Goal: Information Seeking & Learning: Learn about a topic

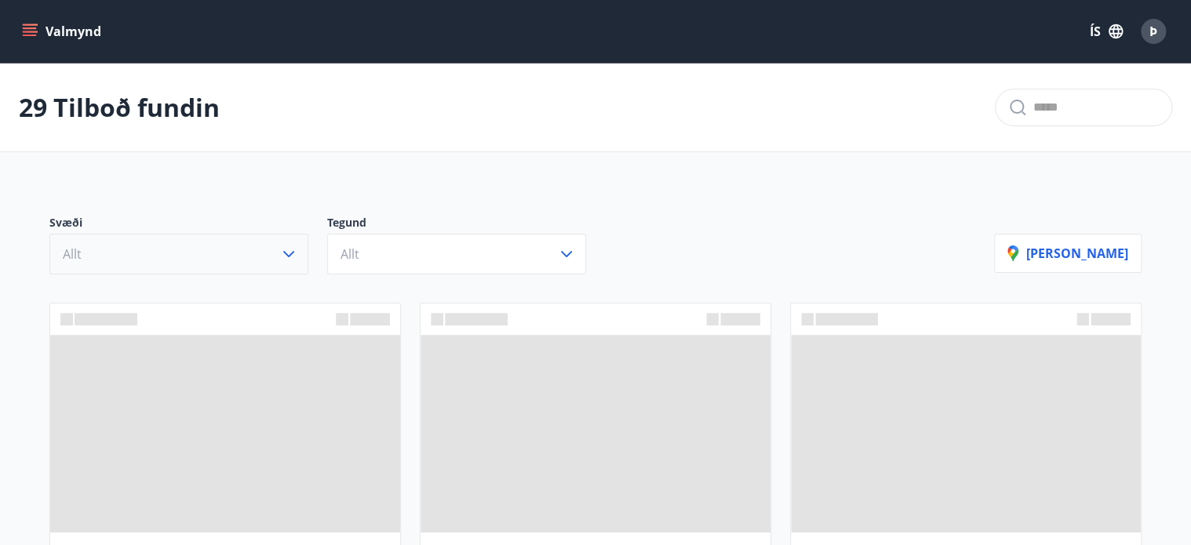
click at [285, 257] on icon "button" at bounding box center [288, 254] width 19 height 19
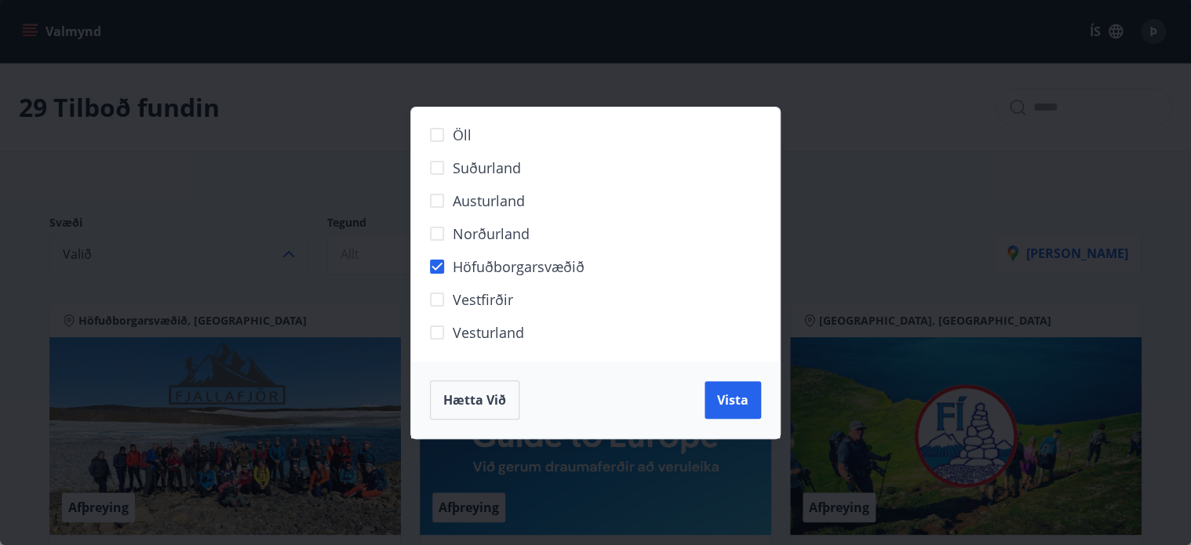
click at [763, 407] on div "Hætta við Vista" at bounding box center [595, 400] width 369 height 77
click at [755, 405] on button "Vista" at bounding box center [733, 400] width 56 height 38
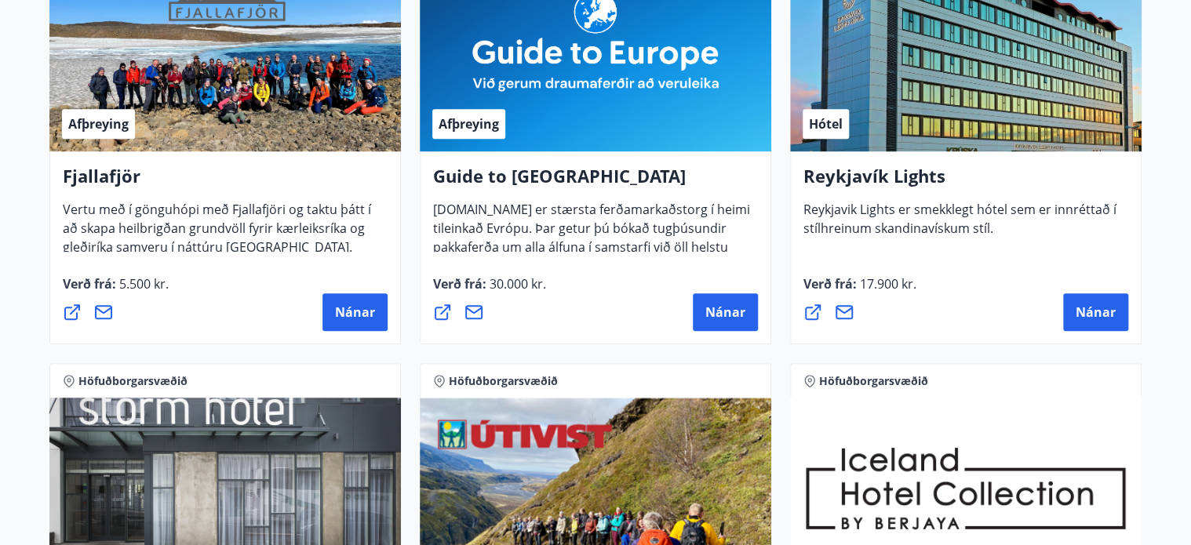
scroll to position [426, 0]
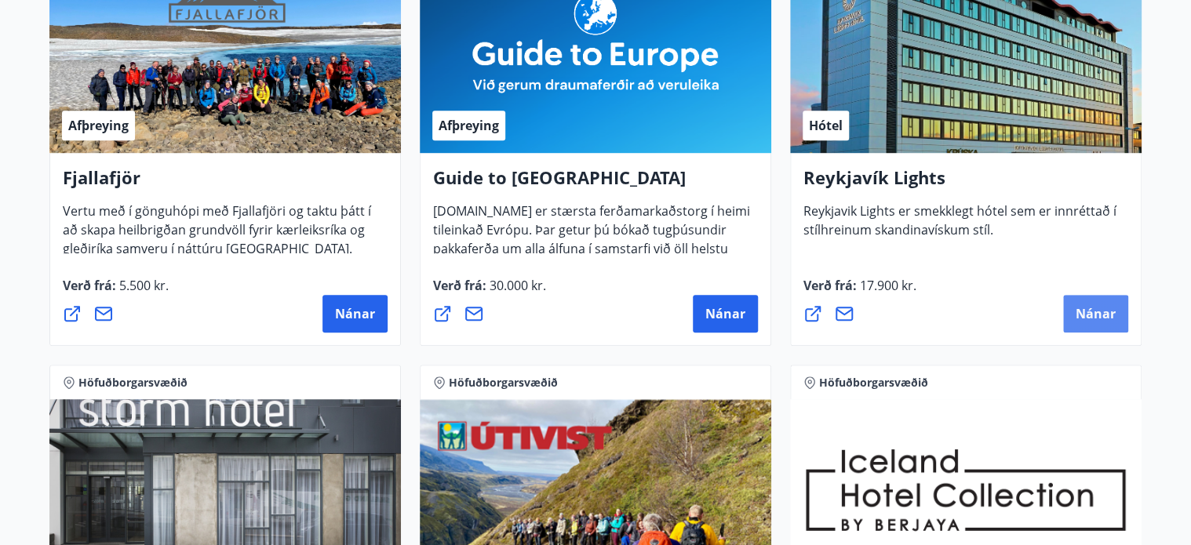
click at [1113, 313] on span "Nánar" at bounding box center [1096, 313] width 40 height 17
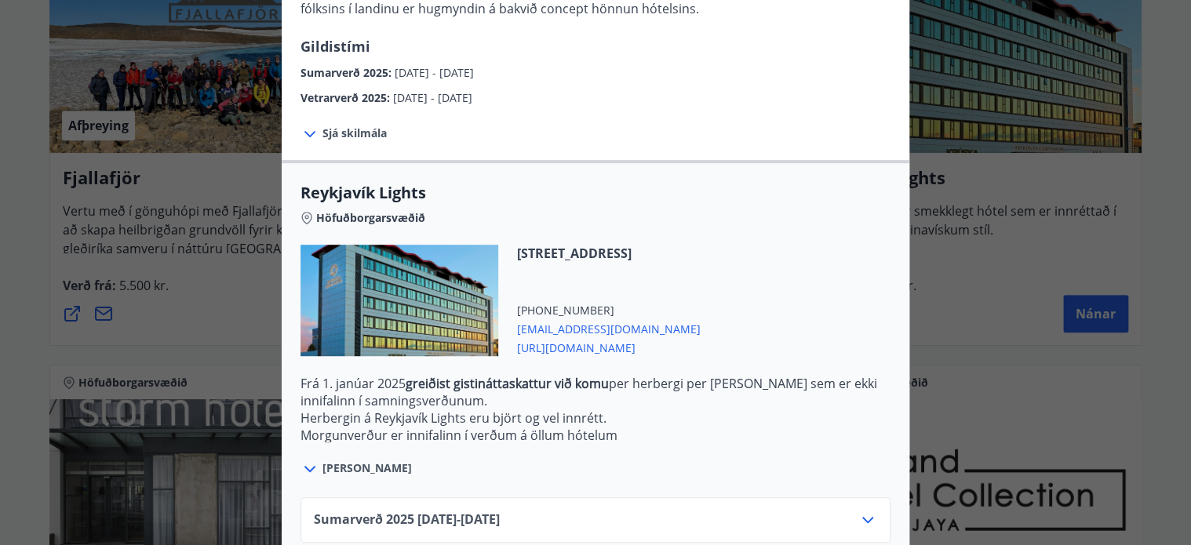
scroll to position [431, 0]
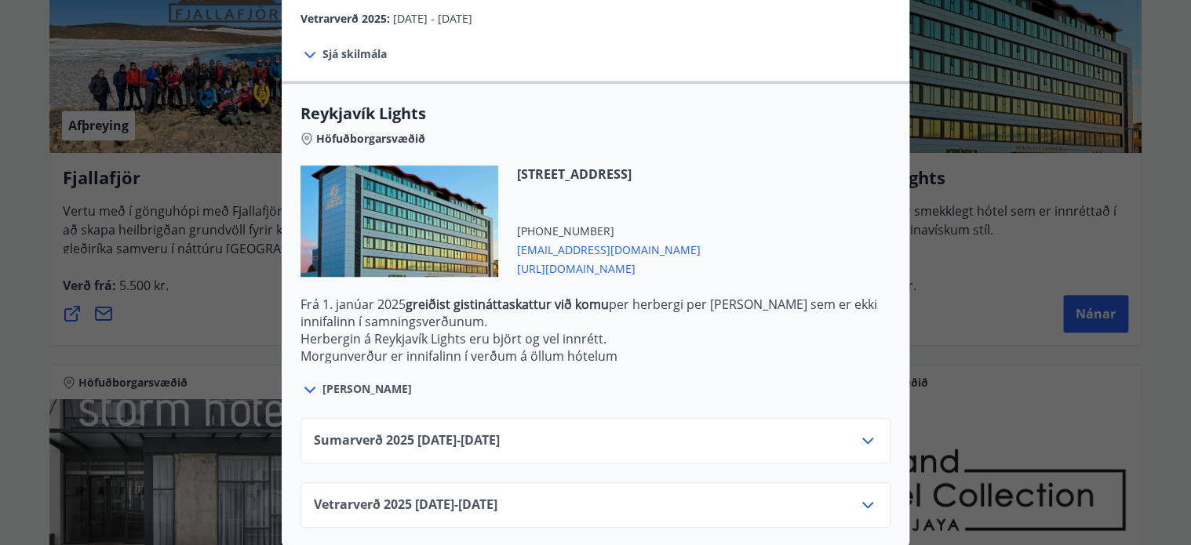
click at [867, 442] on icon at bounding box center [867, 441] width 11 height 6
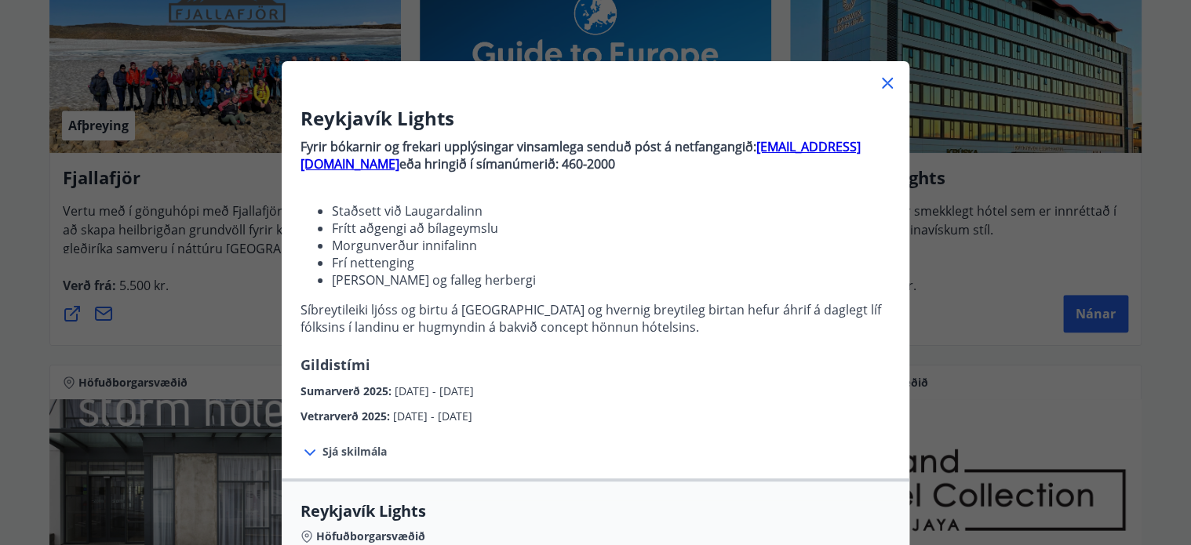
scroll to position [0, 0]
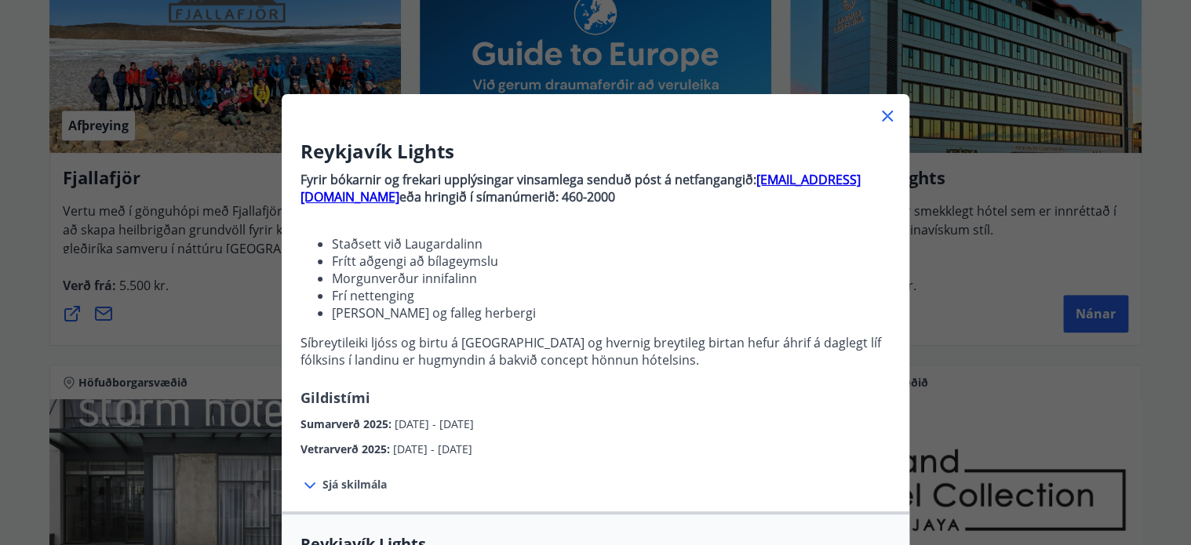
click at [895, 126] on div at bounding box center [596, 109] width 628 height 31
click at [891, 123] on icon at bounding box center [887, 116] width 19 height 19
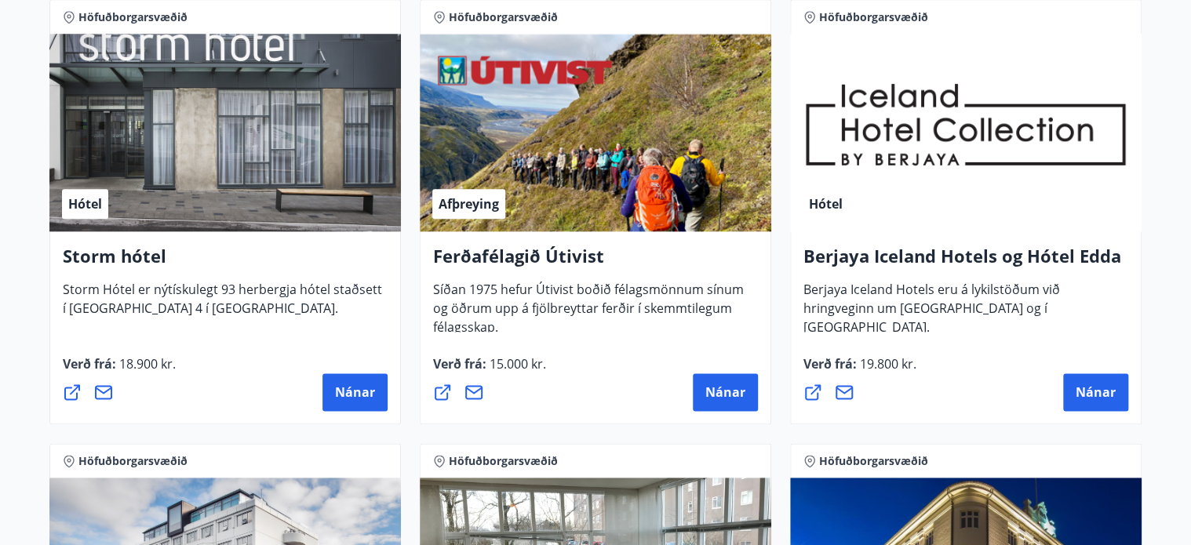
scroll to position [873, 0]
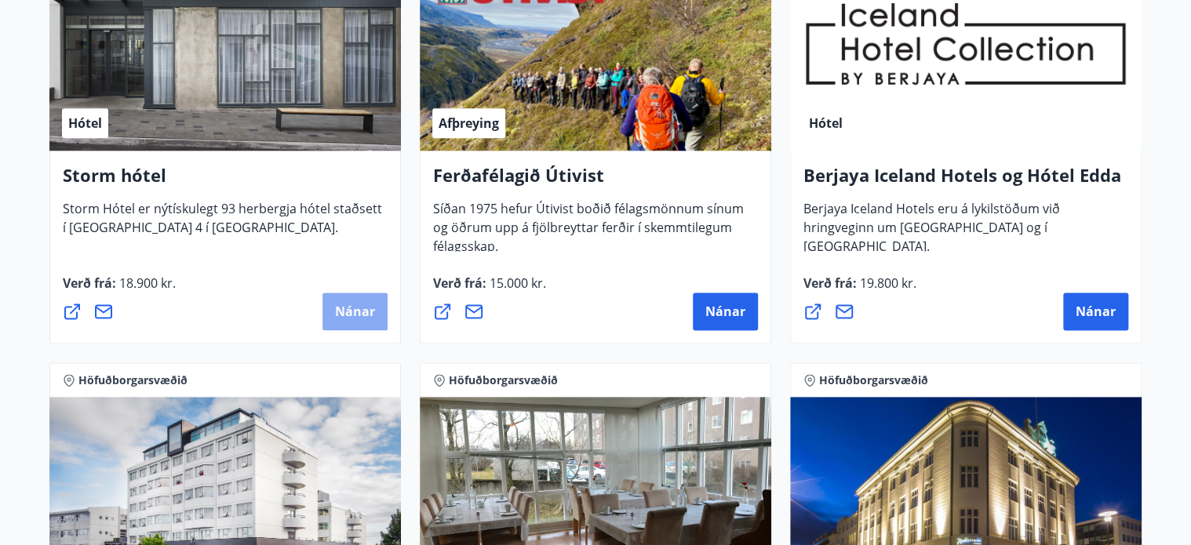
click at [362, 303] on span "Nánar" at bounding box center [355, 311] width 40 height 17
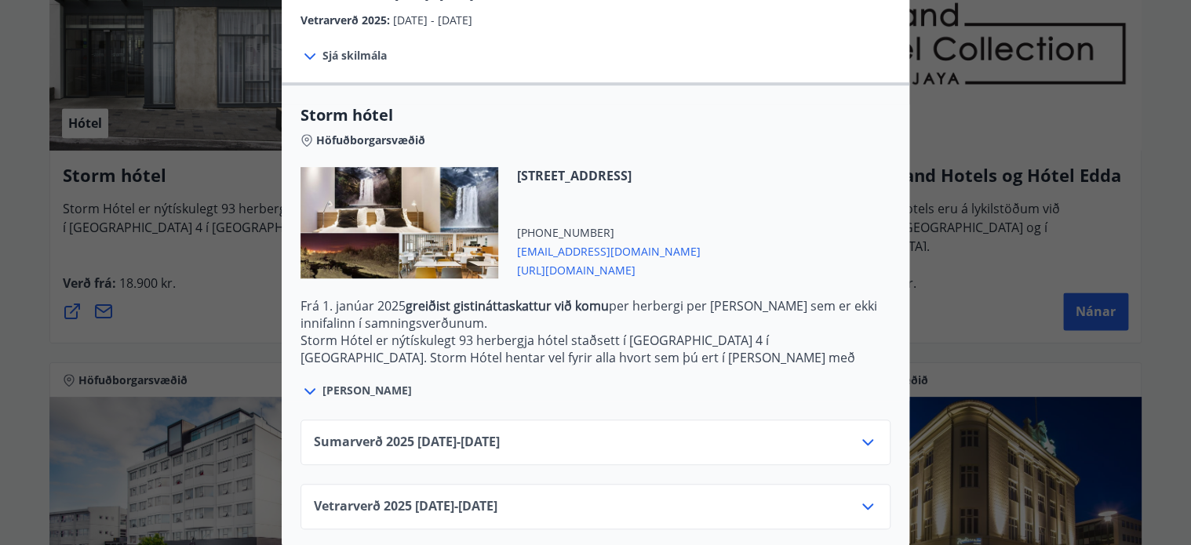
scroll to position [319, 0]
click at [869, 435] on icon at bounding box center [867, 441] width 19 height 19
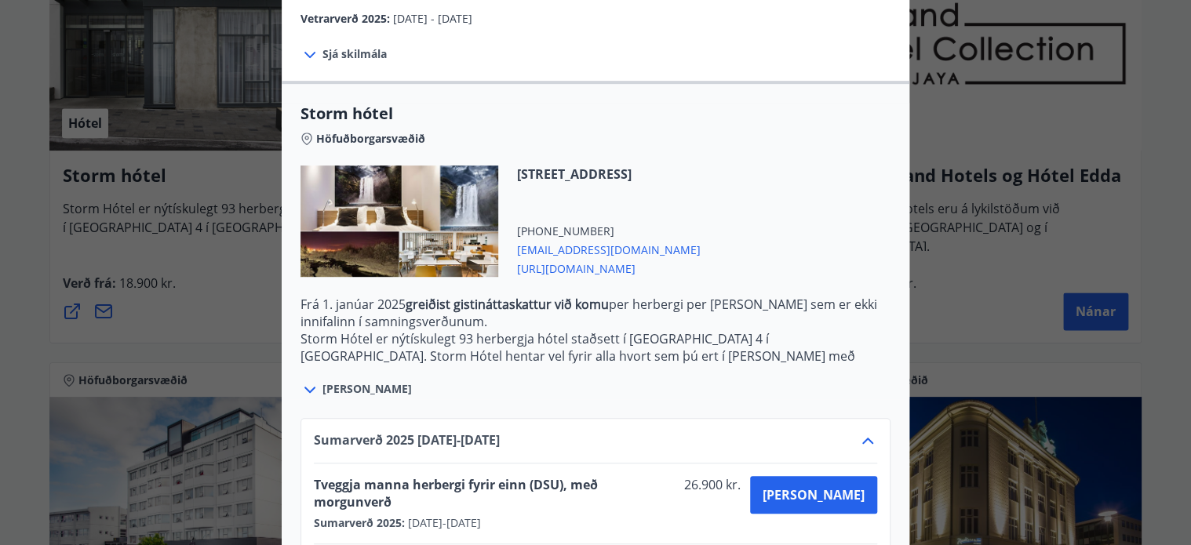
scroll to position [446, 0]
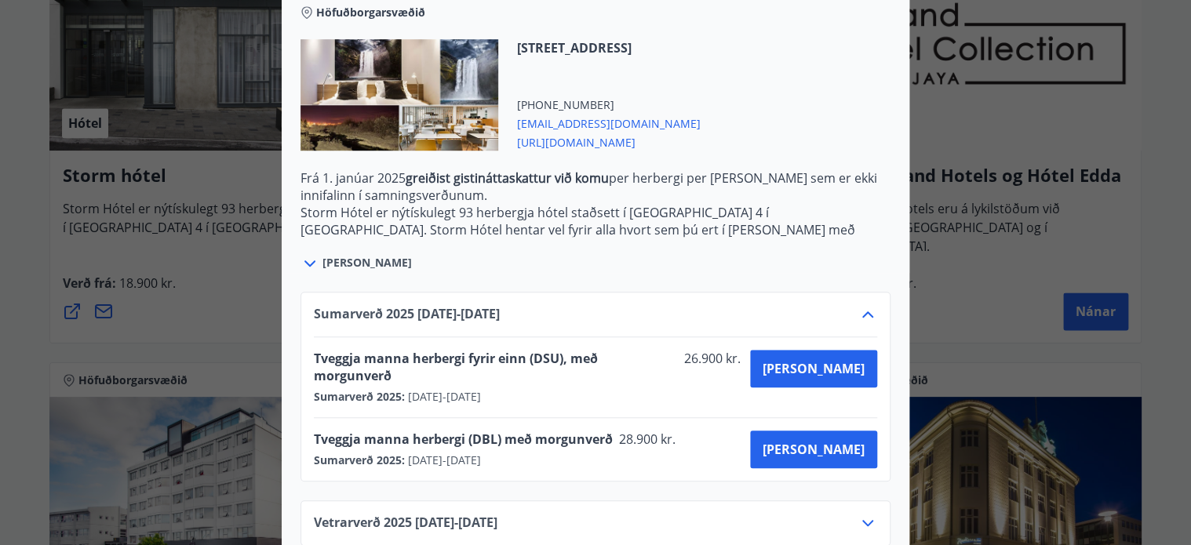
click at [246, 295] on div at bounding box center [595, 272] width 1191 height 545
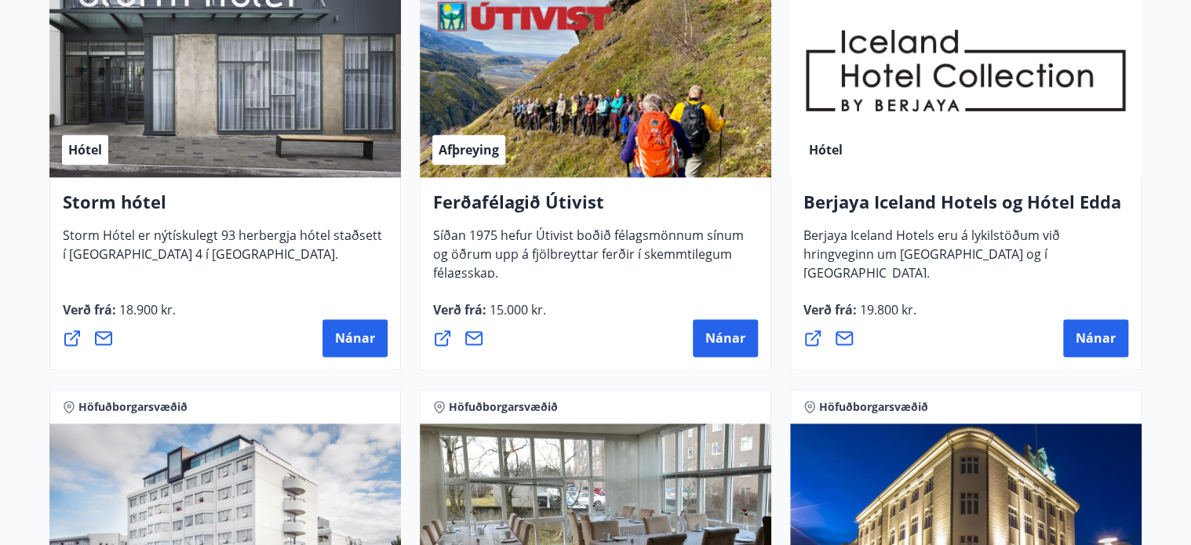
scroll to position [845, 0]
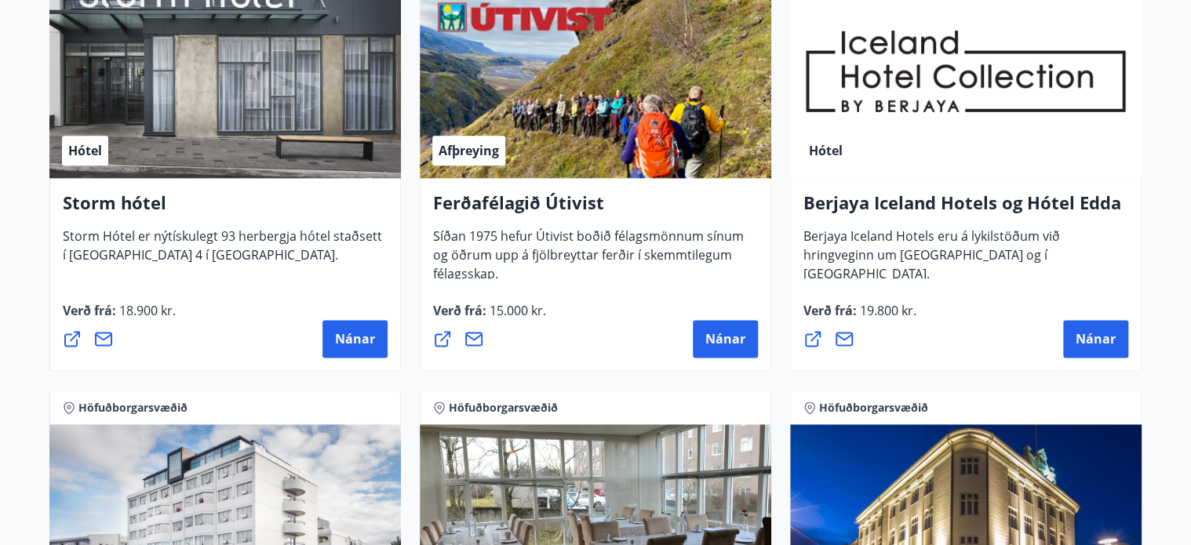
click at [731, 256] on div "Ferðafélagið Útivist Síðan 1975 hefur Útivist boðið félagsmönnum sínum og öðrum…" at bounding box center [595, 235] width 325 height 88
click at [1087, 324] on button "Nánar" at bounding box center [1095, 339] width 65 height 38
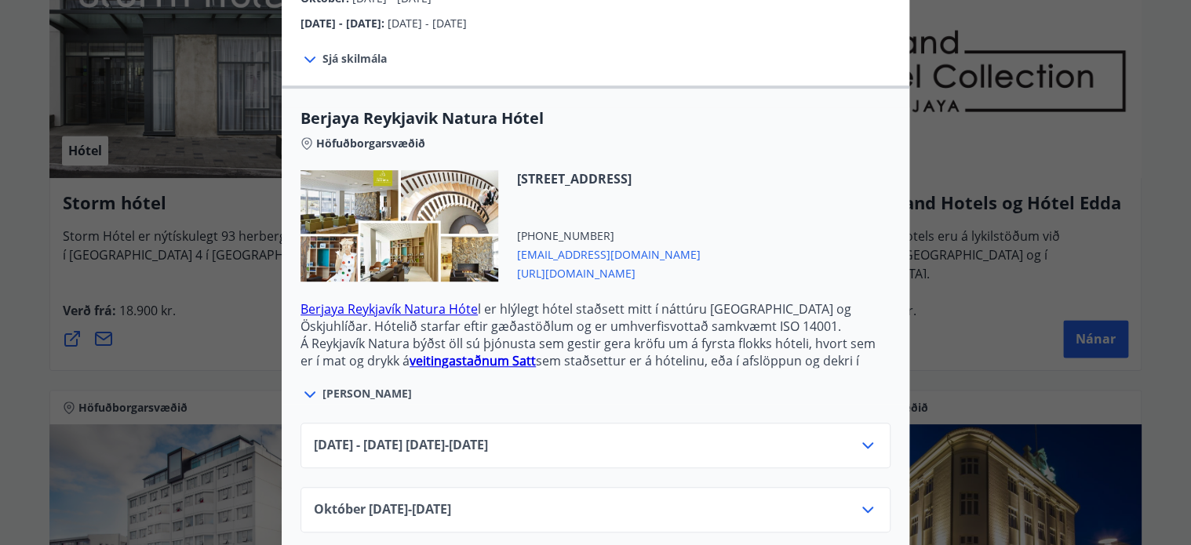
scroll to position [392, 0]
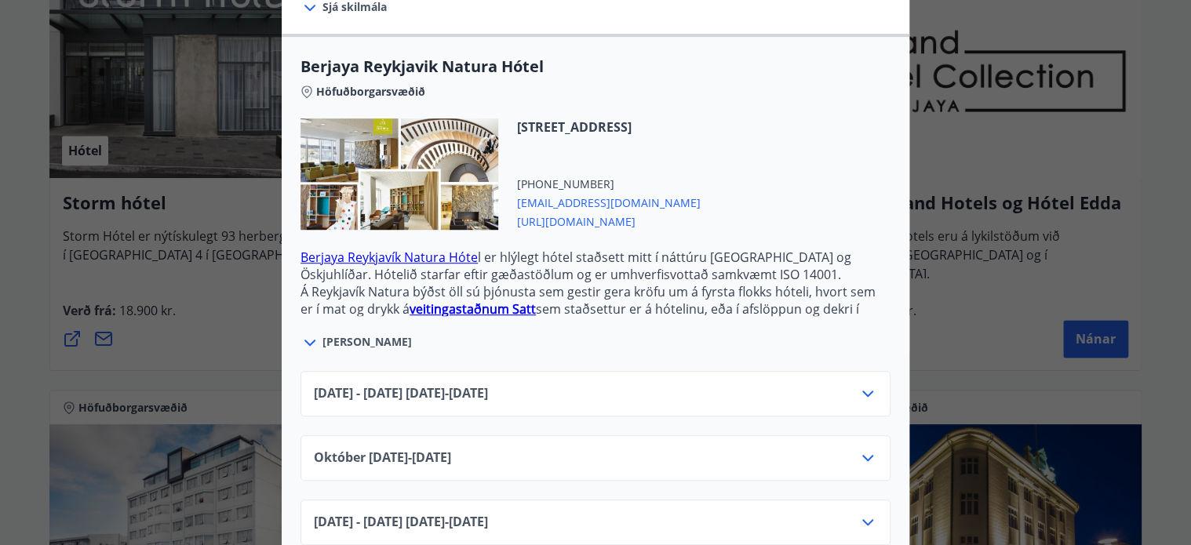
click at [862, 384] on icon at bounding box center [867, 393] width 19 height 19
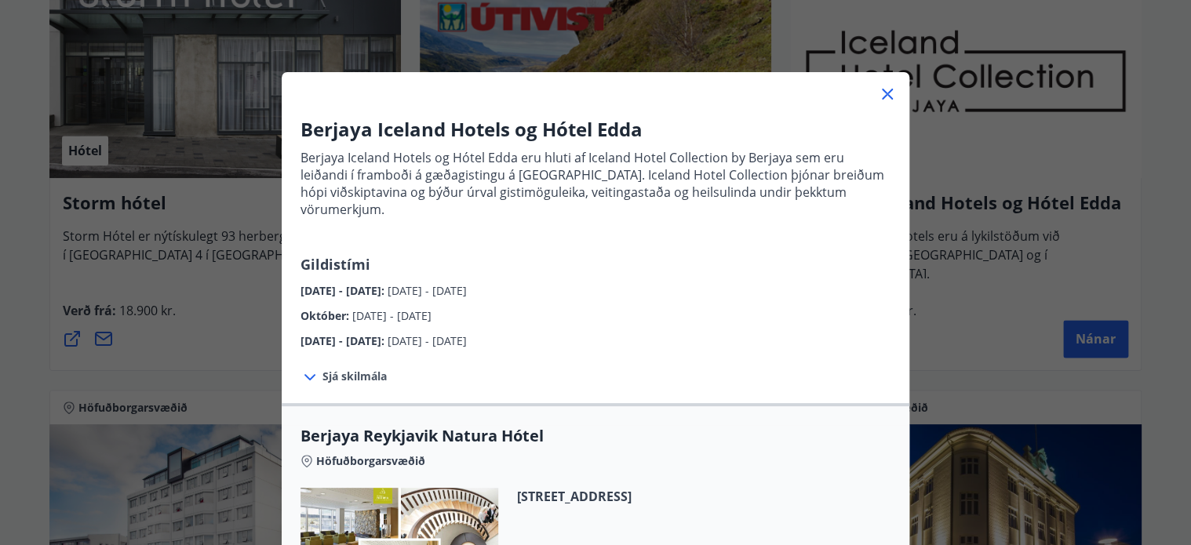
scroll to position [0, 0]
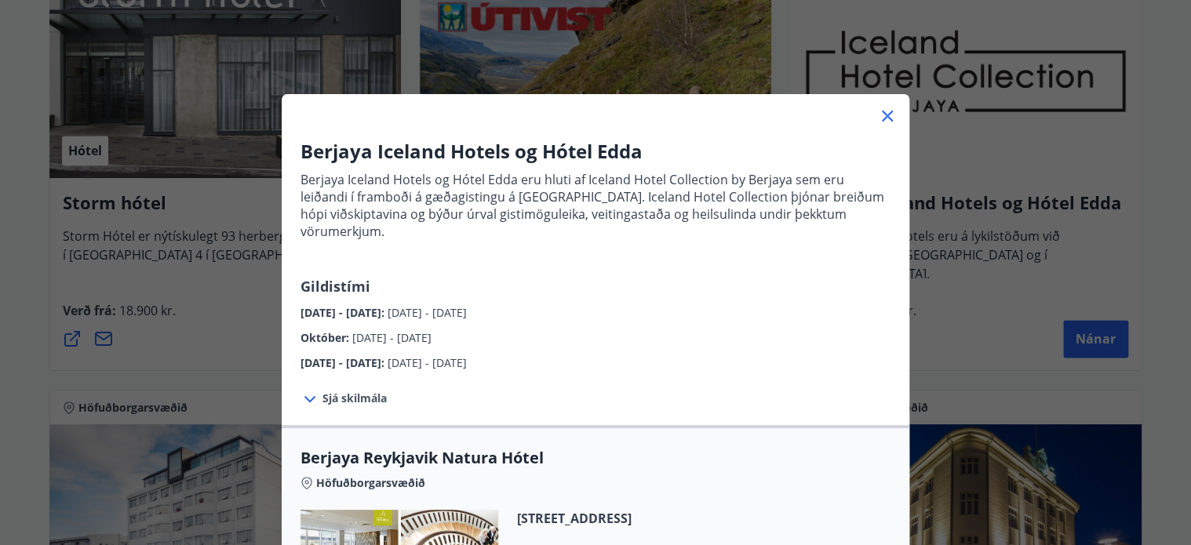
click at [886, 113] on icon at bounding box center [887, 116] width 19 height 19
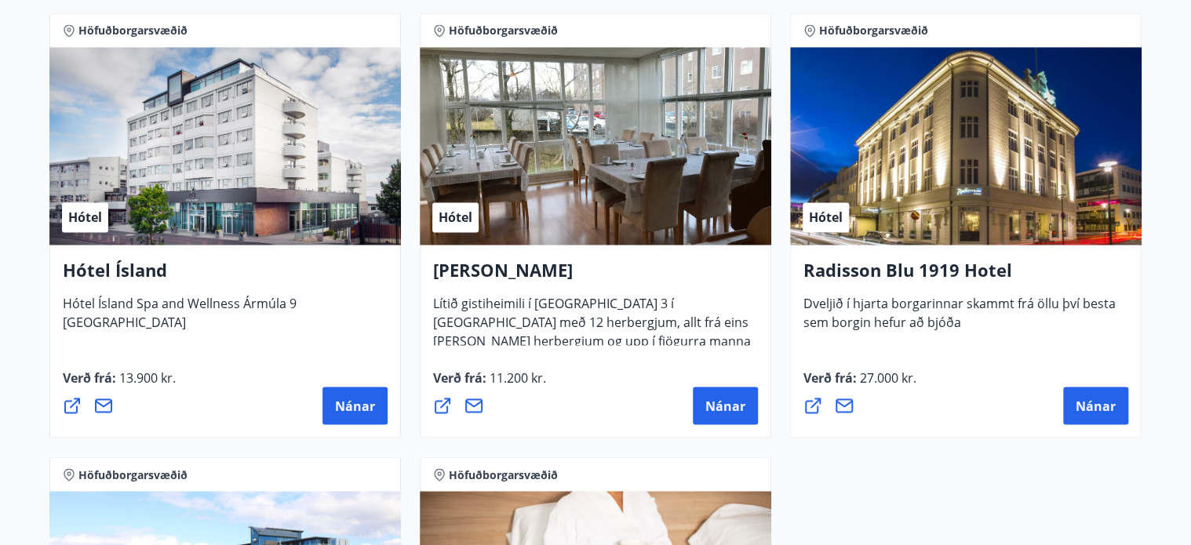
scroll to position [1219, 0]
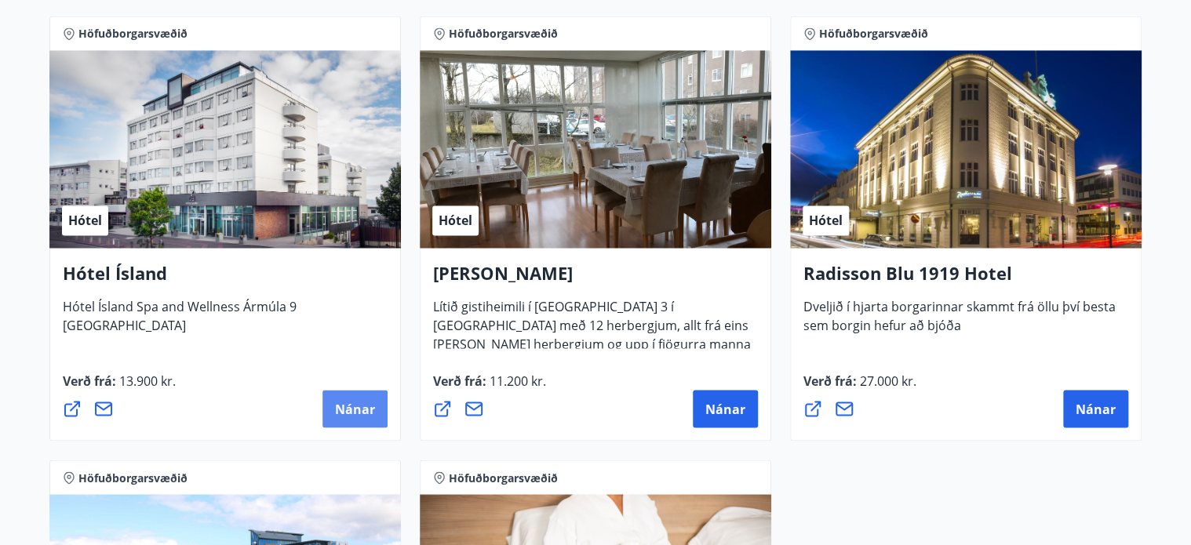
click at [341, 400] on span "Nánar" at bounding box center [355, 408] width 40 height 17
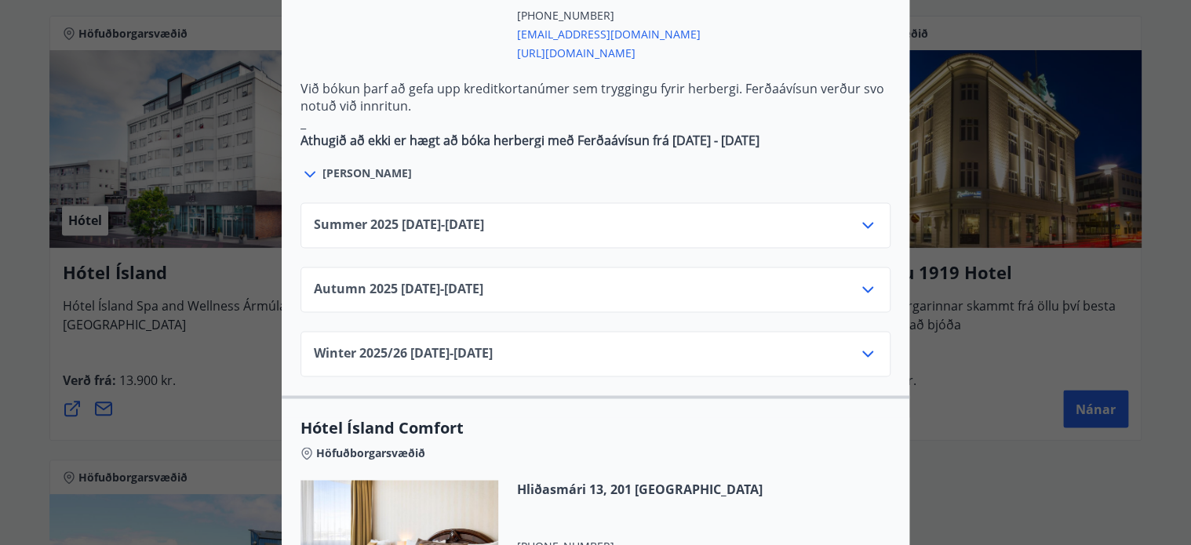
scroll to position [1026, 0]
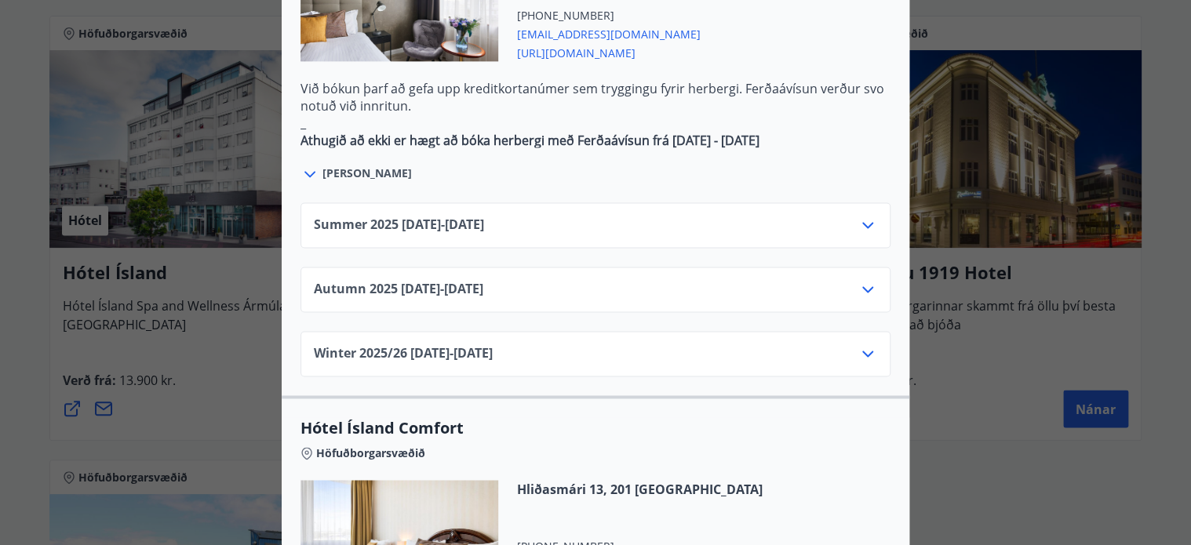
click at [880, 202] on div "Summer [PHONE_NUMBER][DATE] - [DATE]" at bounding box center [596, 225] width 590 height 46
click at [879, 202] on div "Summer [PHONE_NUMBER][DATE] - [DATE]" at bounding box center [596, 225] width 590 height 46
click at [870, 216] on icon at bounding box center [867, 225] width 19 height 19
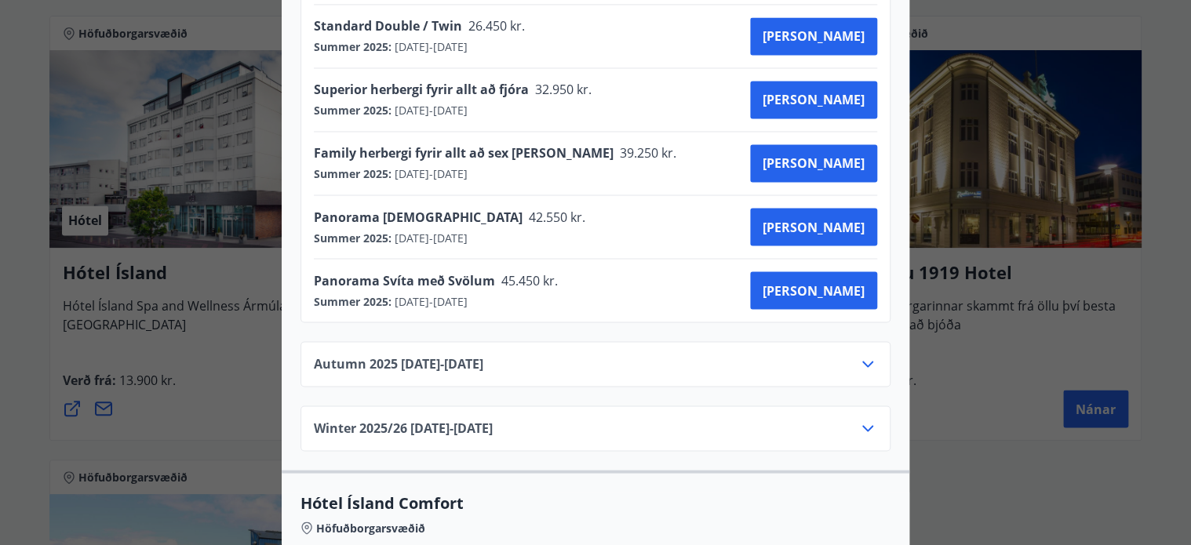
scroll to position [1266, 0]
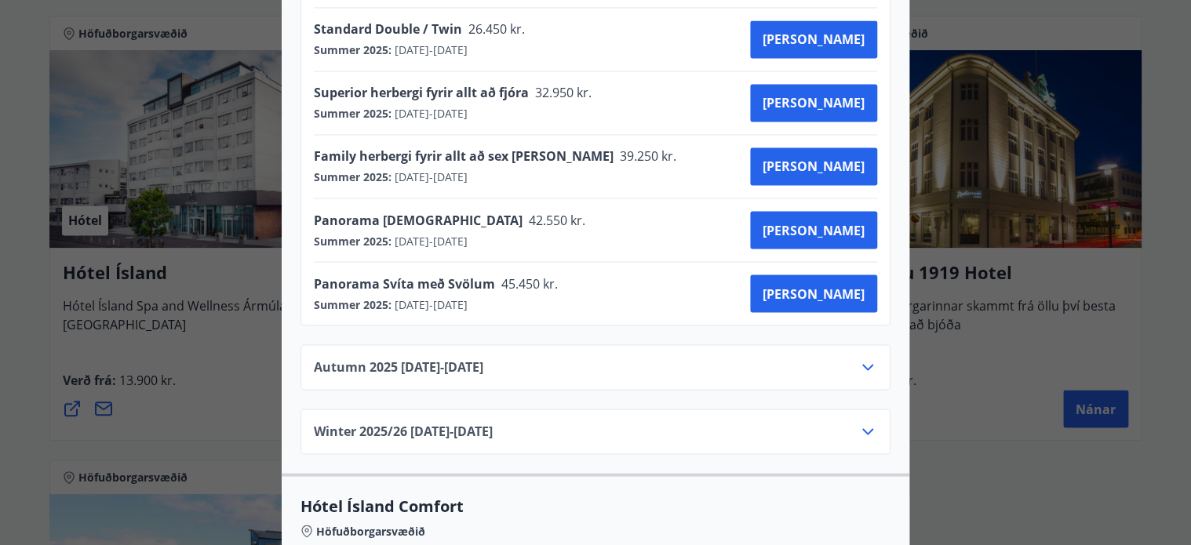
click at [186, 359] on div "Hótel Ísland Sendu skilaboð til að panta herbergi [EMAIL_ADDRESS][DOMAIN_NAME] …" at bounding box center [595, 272] width 1191 height 545
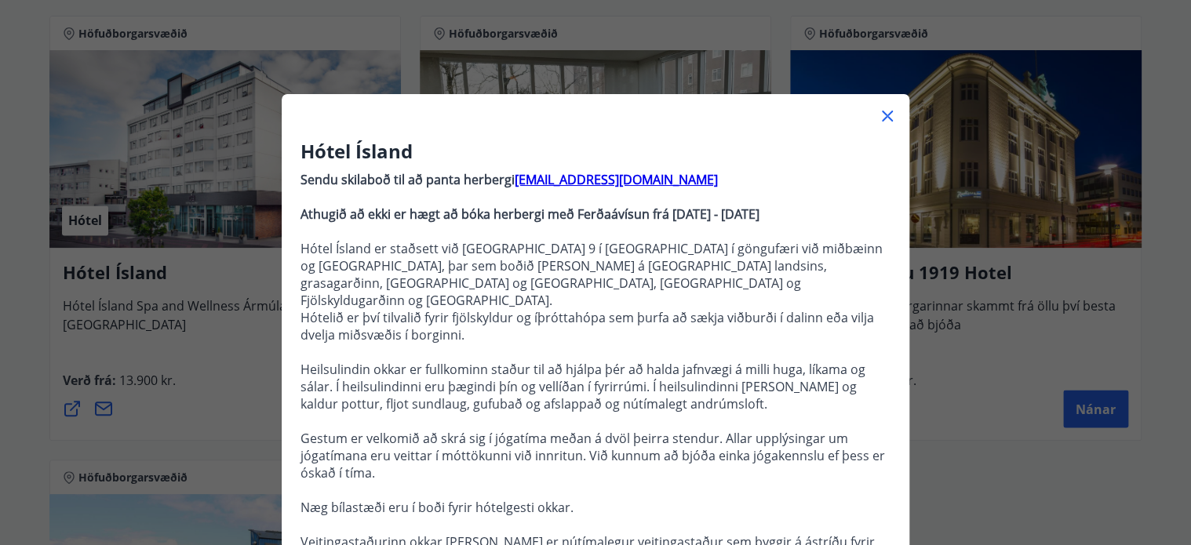
click at [888, 120] on icon at bounding box center [887, 116] width 19 height 19
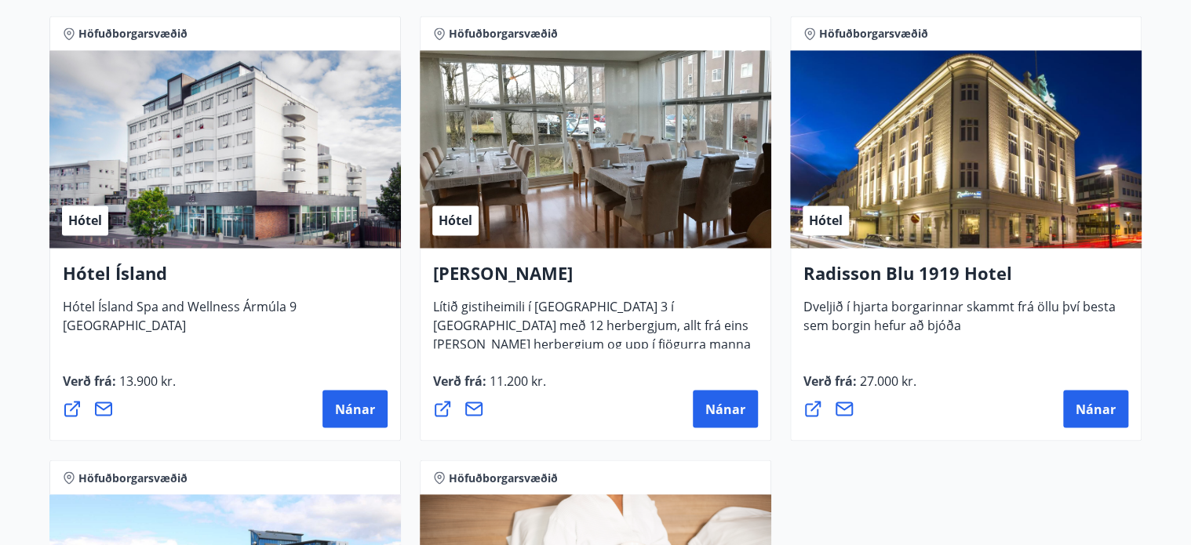
click at [1158, 404] on div "Höfuðborgarsvæðið Afþreying Fjallafjör Vertu með í gönguhópi með Fjallafjöri og…" at bounding box center [596, 6] width 1130 height 1776
click at [1082, 408] on span "Nánar" at bounding box center [1096, 408] width 40 height 17
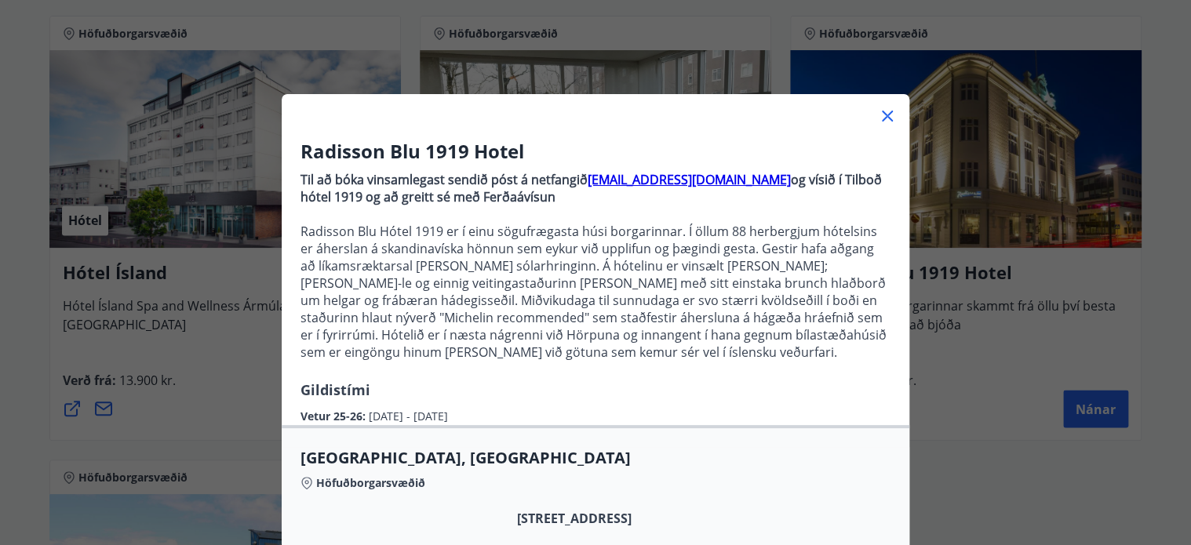
scroll to position [291, 0]
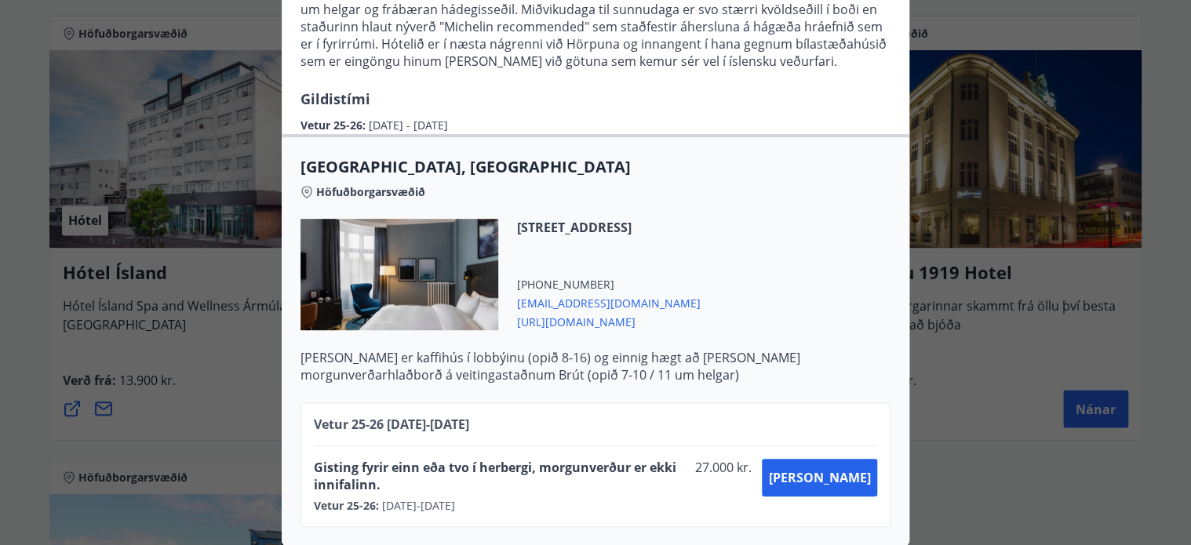
click at [177, 345] on div "Radisson Blu 1919 Hotel Til að bóka vinsamlegast sendið póst á netfangið [EMAIL…" at bounding box center [595, 272] width 1191 height 545
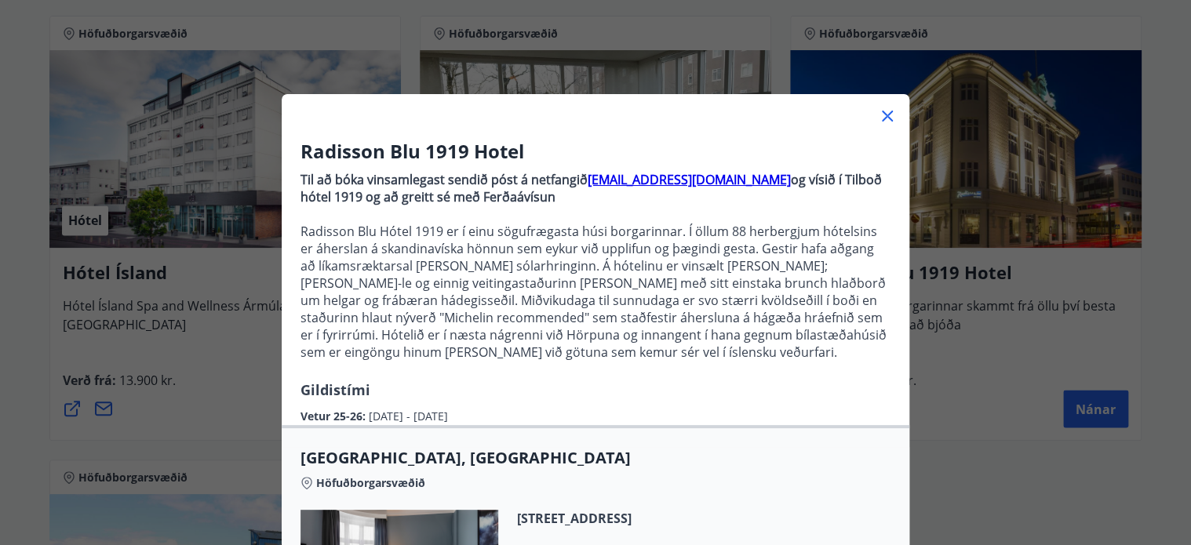
click at [891, 111] on icon at bounding box center [887, 116] width 11 height 11
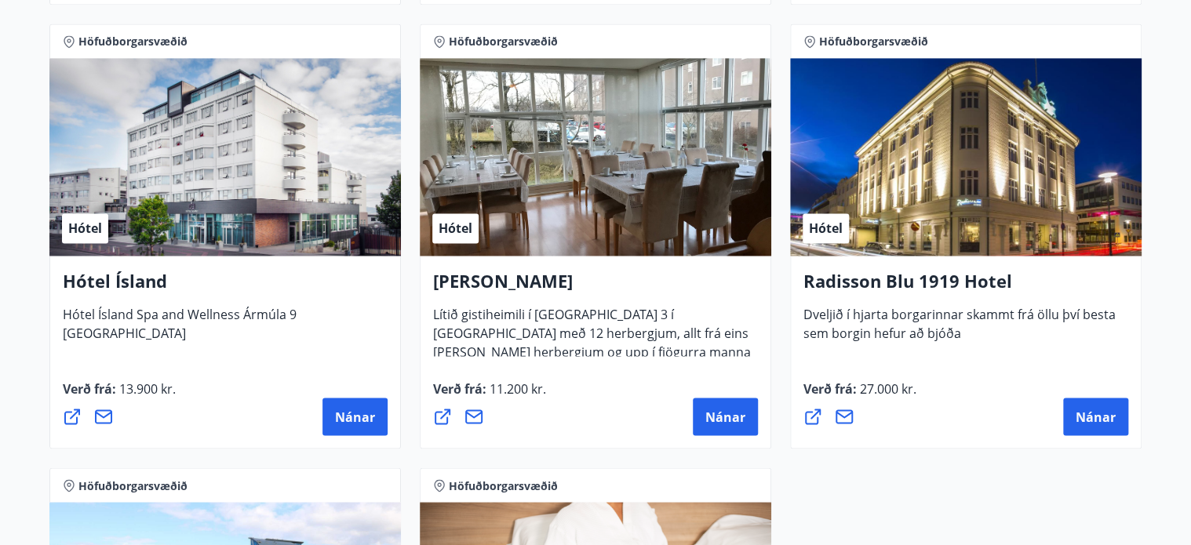
scroll to position [1212, 0]
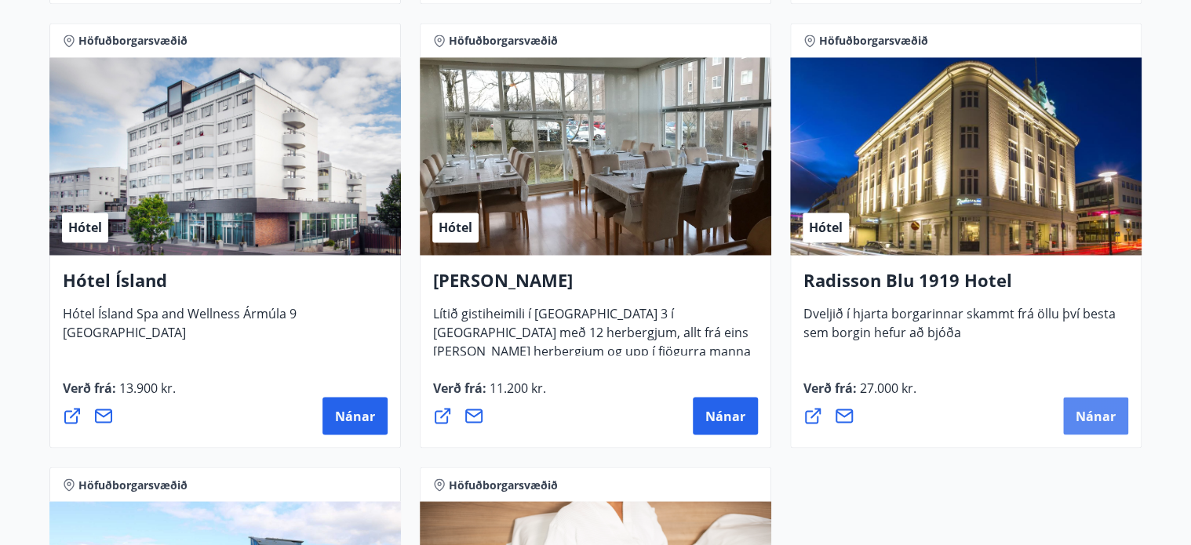
click at [1112, 414] on span "Nánar" at bounding box center [1096, 415] width 40 height 17
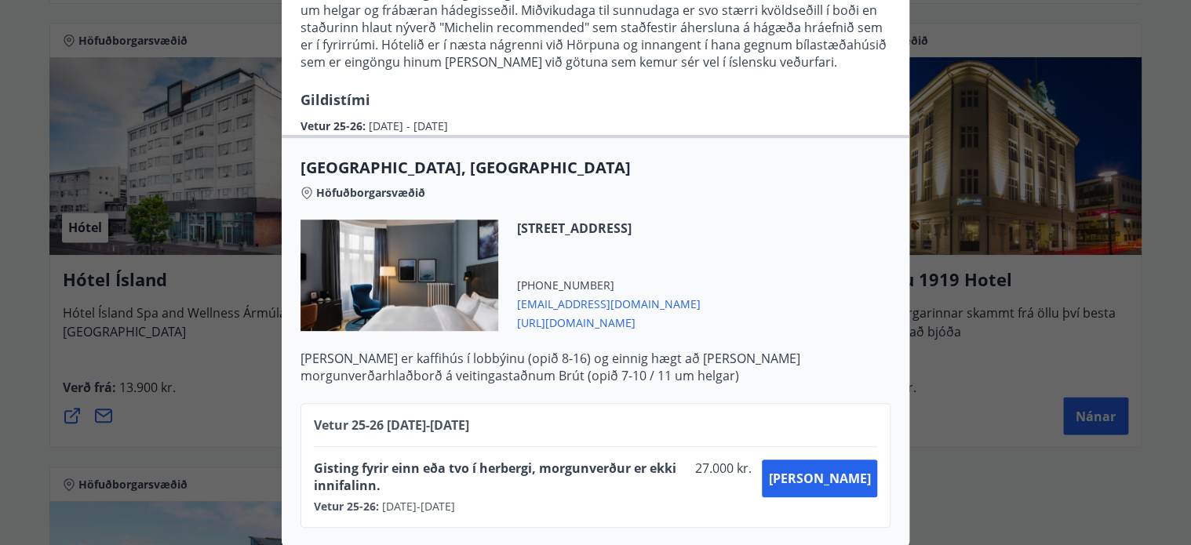
scroll to position [0, 0]
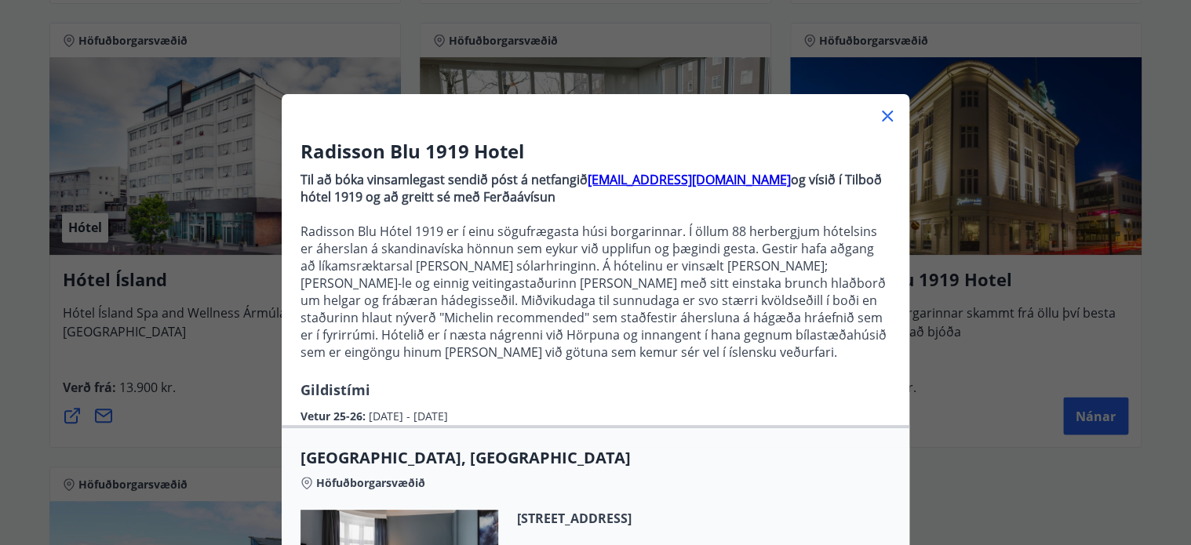
click at [893, 115] on icon at bounding box center [887, 116] width 19 height 19
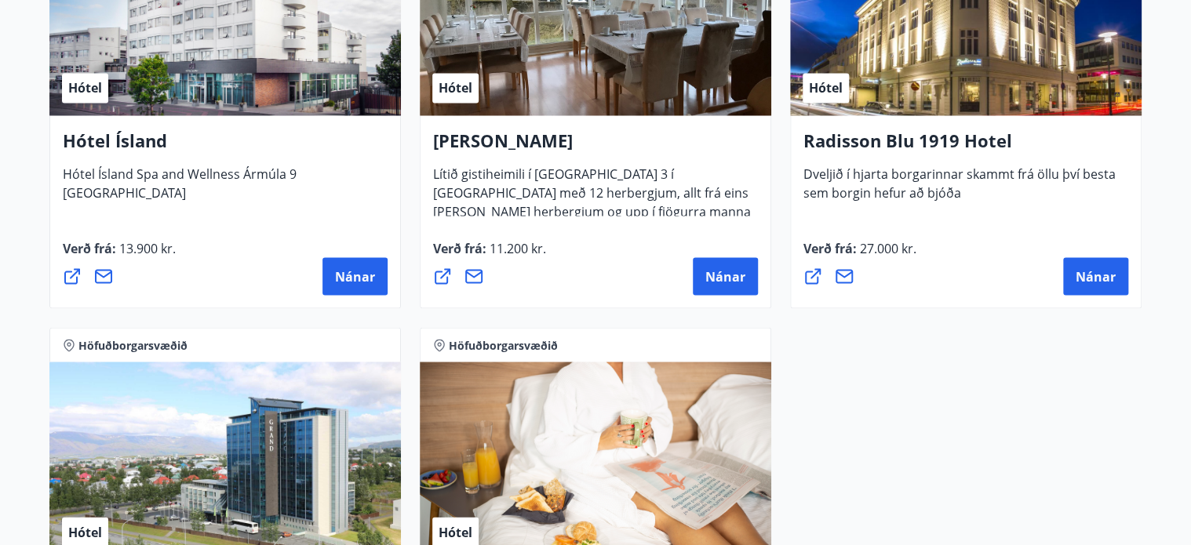
scroll to position [1351, 0]
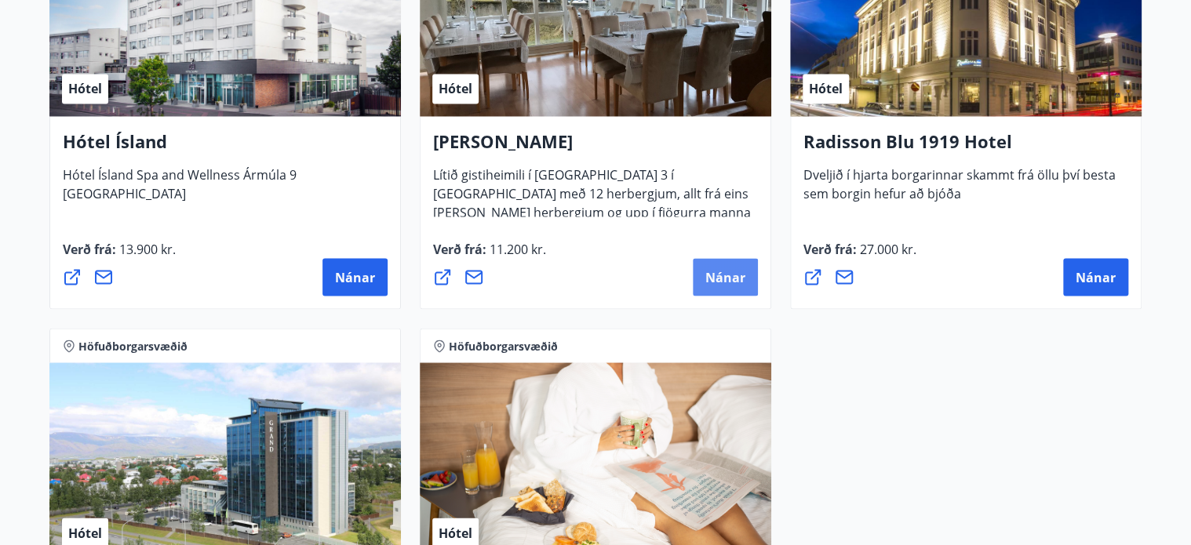
click at [716, 275] on span "Nánar" at bounding box center [725, 276] width 40 height 17
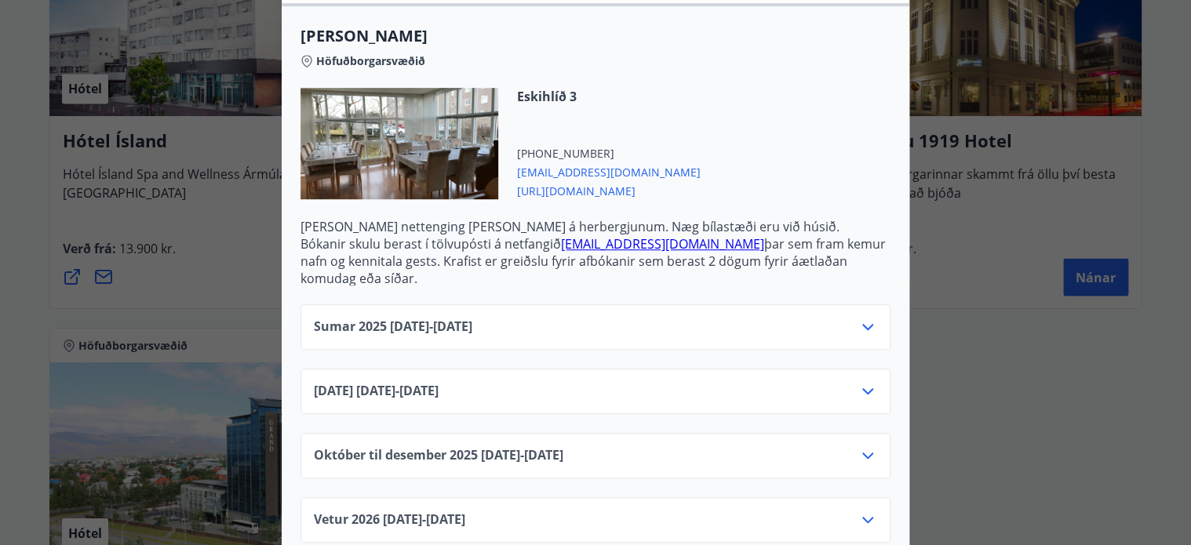
scroll to position [447, 0]
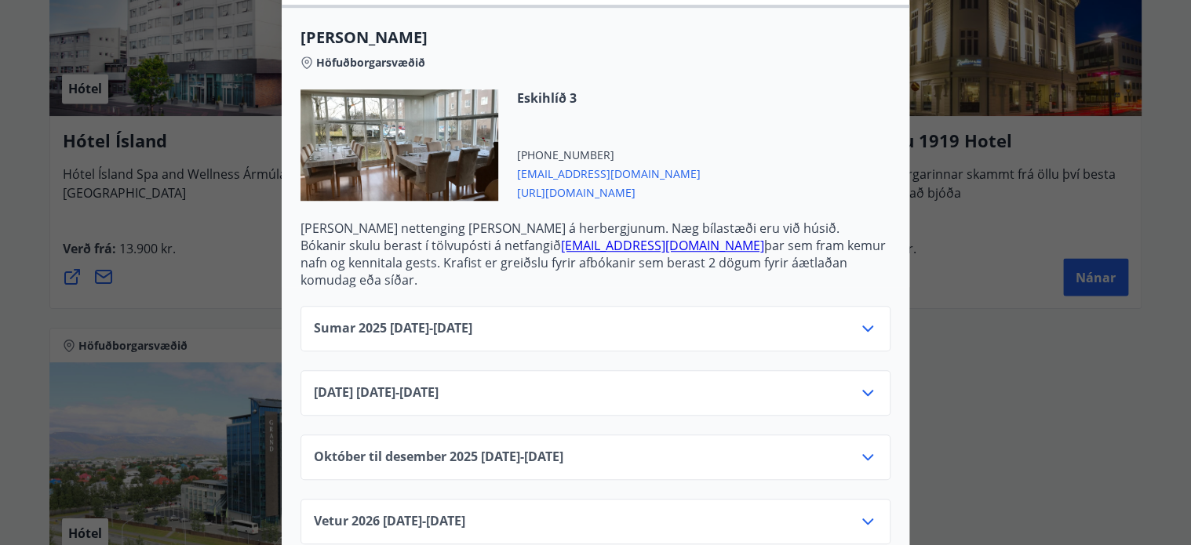
click at [864, 384] on icon at bounding box center [867, 393] width 19 height 19
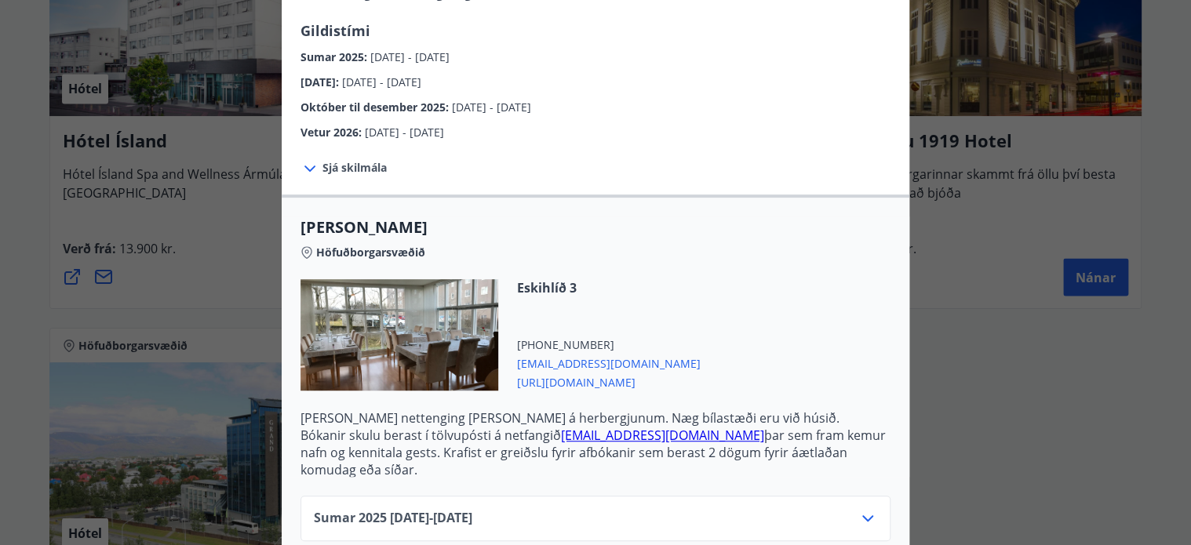
scroll to position [257, 0]
click at [591, 388] on span "[URL][DOMAIN_NAME]" at bounding box center [609, 382] width 184 height 19
click at [228, 231] on div "Alba gistiheimili Bókanir skulu berast í tölvupósti á netfangið [EMAIL_ADDRESS]…" at bounding box center [595, 15] width 1191 height 545
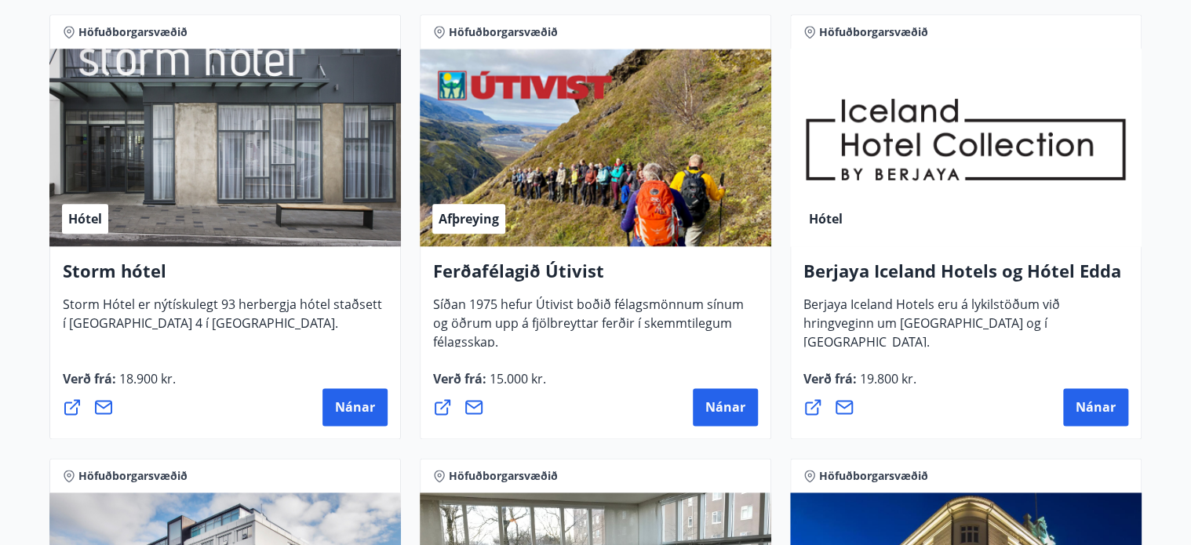
scroll to position [776, 0]
